Goal: Task Accomplishment & Management: Use online tool/utility

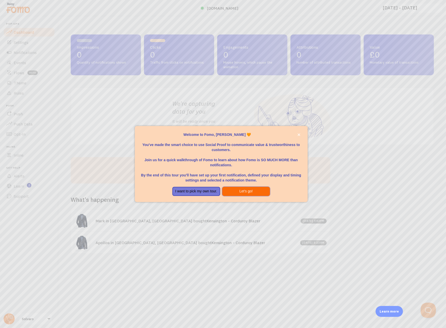
click at [250, 190] on button "Let's go!" at bounding box center [246, 191] width 48 height 9
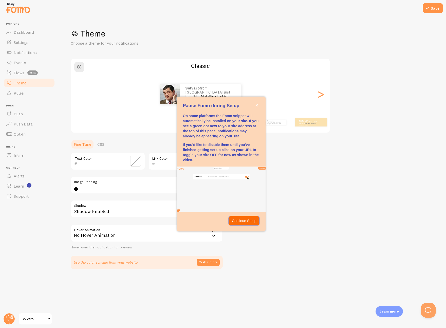
click at [241, 219] on p "Continue Setup" at bounding box center [244, 220] width 25 height 5
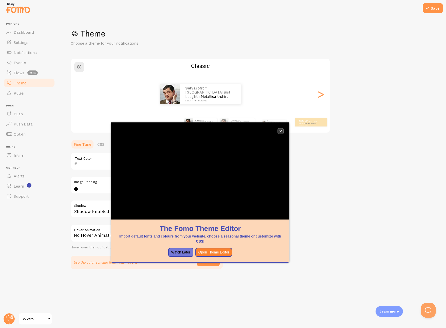
click at [280, 131] on icon "close," at bounding box center [280, 131] width 3 height 3
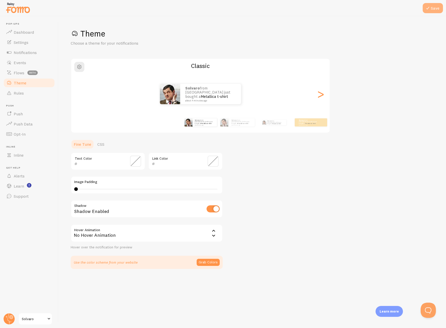
click at [441, 4] on button "Save" at bounding box center [432, 8] width 20 height 10
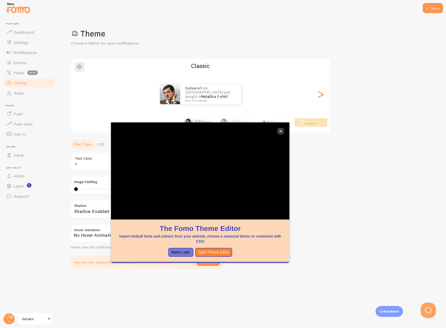
click at [281, 133] on button "close," at bounding box center [280, 130] width 5 height 5
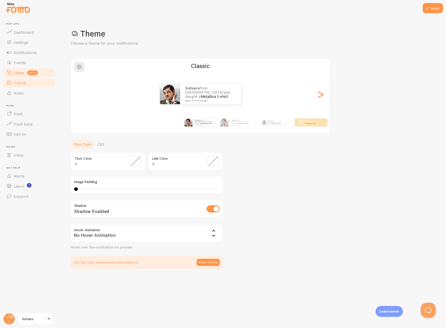
click at [34, 73] on span "beta" at bounding box center [32, 72] width 10 height 5
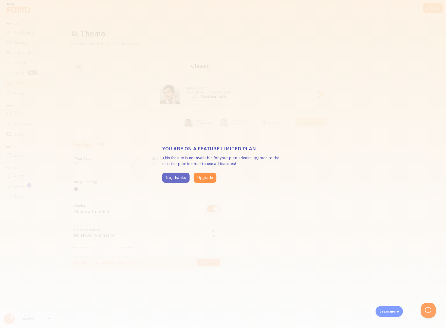
click at [184, 179] on button "No, thanks" at bounding box center [175, 177] width 27 height 10
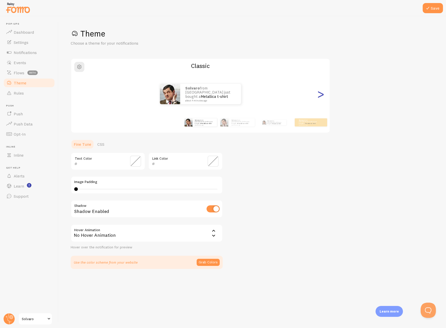
click at [321, 96] on div ">" at bounding box center [320, 94] width 6 height 36
click at [321, 95] on div ">" at bounding box center [320, 94] width 6 height 36
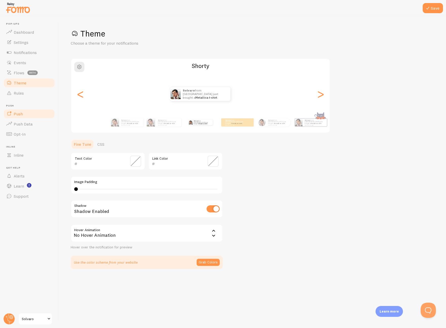
click at [33, 117] on link "Push" at bounding box center [29, 114] width 52 height 10
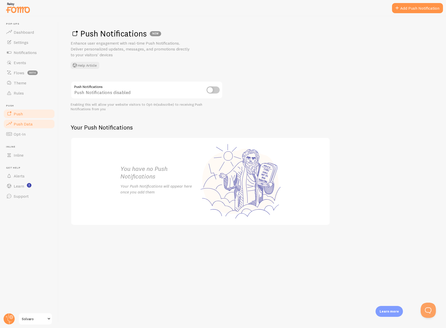
click at [33, 124] on link "Push Data" at bounding box center [29, 124] width 52 height 10
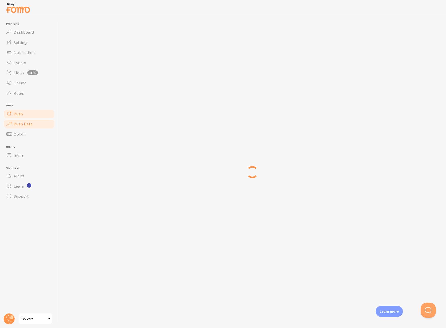
click at [34, 113] on link "Push" at bounding box center [29, 114] width 52 height 10
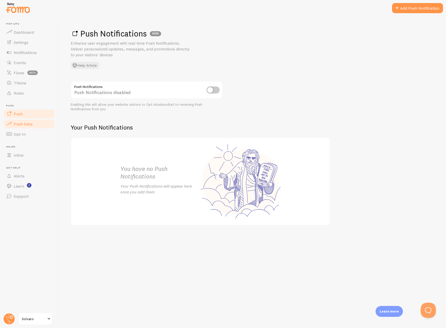
click at [35, 127] on link "Push Data" at bounding box center [29, 124] width 52 height 10
